Goal: Task Accomplishment & Management: Use online tool/utility

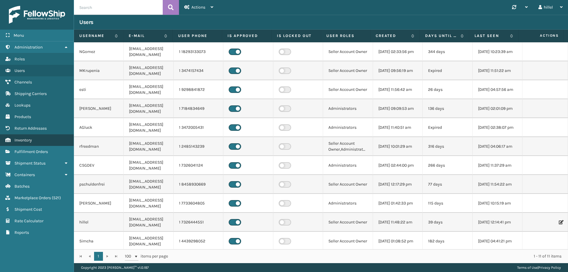
click at [28, 142] on span "Inventory" at bounding box center [22, 140] width 17 height 5
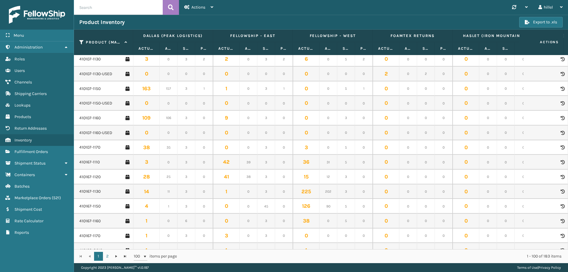
scroll to position [680, 0]
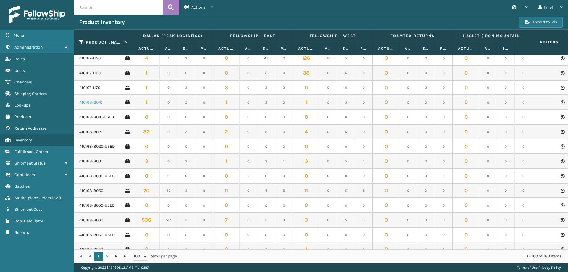
click at [101, 104] on link "410168-8010" at bounding box center [90, 102] width 23 height 6
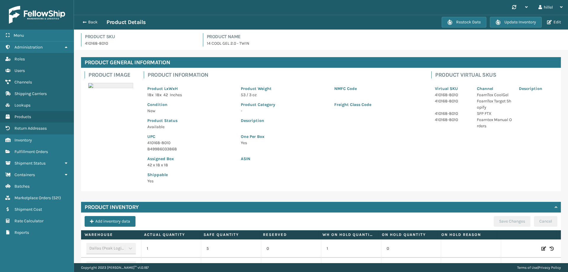
scroll to position [134, 0]
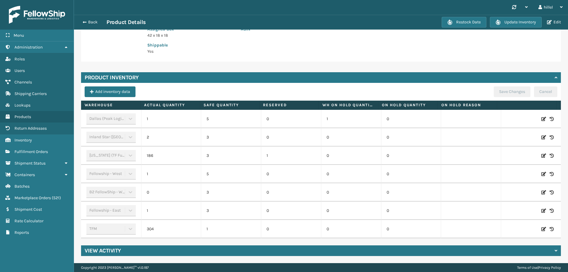
click at [541, 226] on icon at bounding box center [543, 229] width 5 height 6
drag, startPoint x: 158, startPoint y: 226, endPoint x: 185, endPoint y: 225, distance: 26.9
click at [185, 225] on input "304" at bounding box center [171, 229] width 33 height 11
type input "284"
click at [505, 225] on button "ADD" at bounding box center [512, 228] width 15 height 7
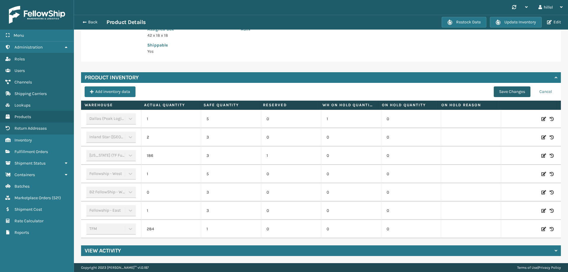
click at [514, 86] on button "Save Changes" at bounding box center [512, 91] width 37 height 11
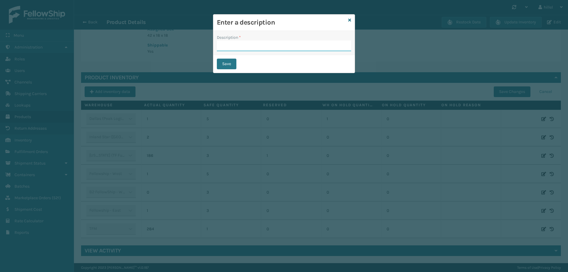
click at [258, 41] on input "Description *" at bounding box center [284, 46] width 134 height 11
type input "Update"
click at [232, 61] on button "Save" at bounding box center [227, 64] width 20 height 11
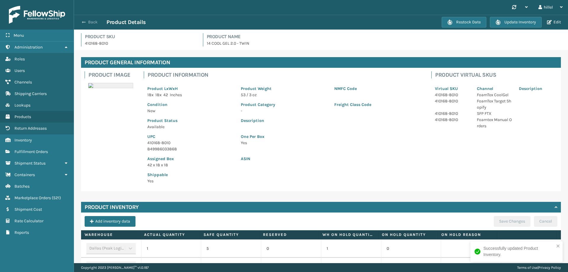
click at [84, 23] on span "button" at bounding box center [84, 22] width 4 height 4
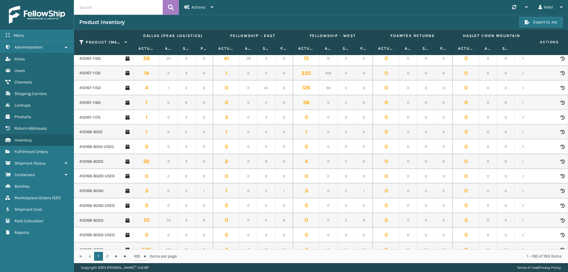
scroll to position [680, 0]
click at [90, 193] on link "410168-8050" at bounding box center [91, 191] width 24 height 6
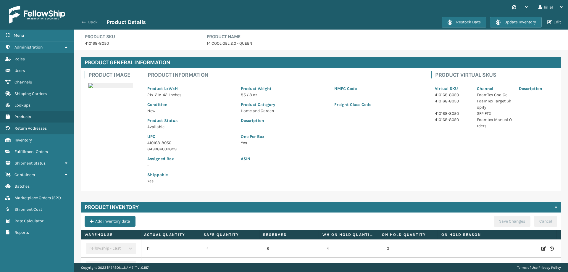
click at [81, 22] on button "Back" at bounding box center [92, 22] width 27 height 5
